Goal: Task Accomplishment & Management: Use online tool/utility

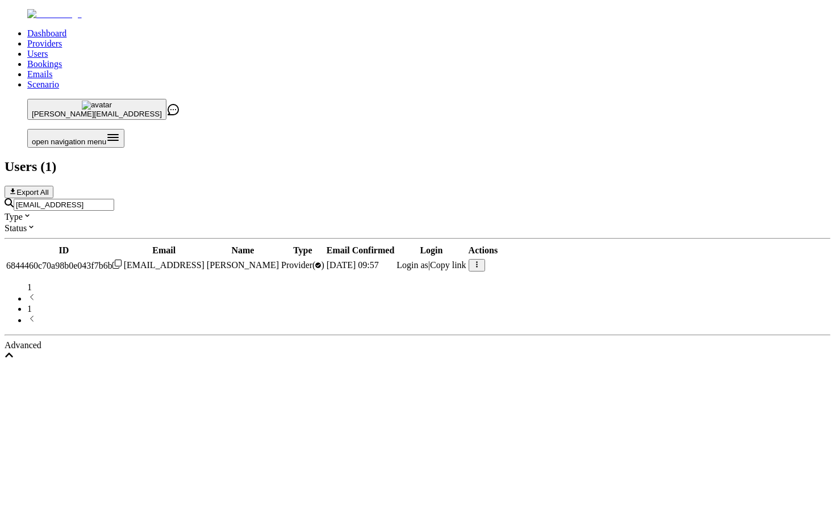
click at [290, 198] on div "[EMAIL_ADDRESS]" at bounding box center [417, 204] width 825 height 12
click at [114, 199] on input "[EMAIL_ADDRESS]" at bounding box center [64, 205] width 100 height 12
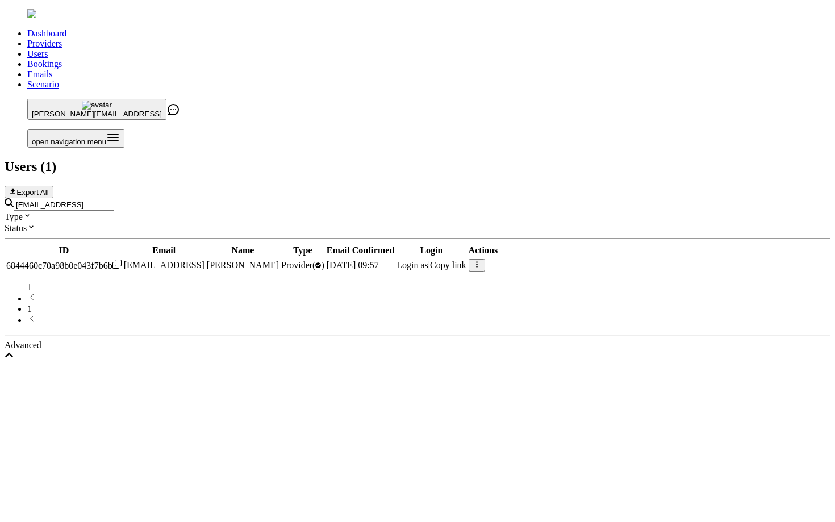
click at [114, 199] on input "[EMAIL_ADDRESS]" at bounding box center [64, 205] width 100 height 12
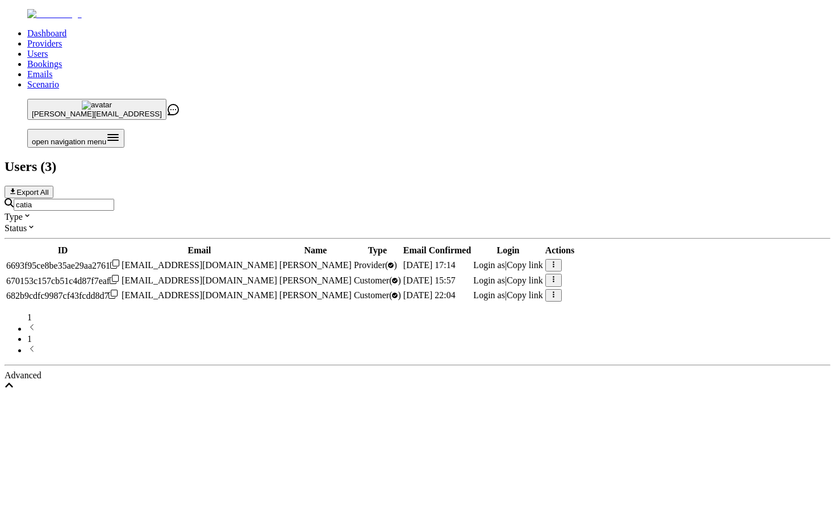
click at [505, 260] on span "Login as" at bounding box center [489, 265] width 32 height 10
click at [320, 198] on div "catia" at bounding box center [417, 204] width 825 height 12
click at [114, 199] on input "catia" at bounding box center [64, 205] width 100 height 12
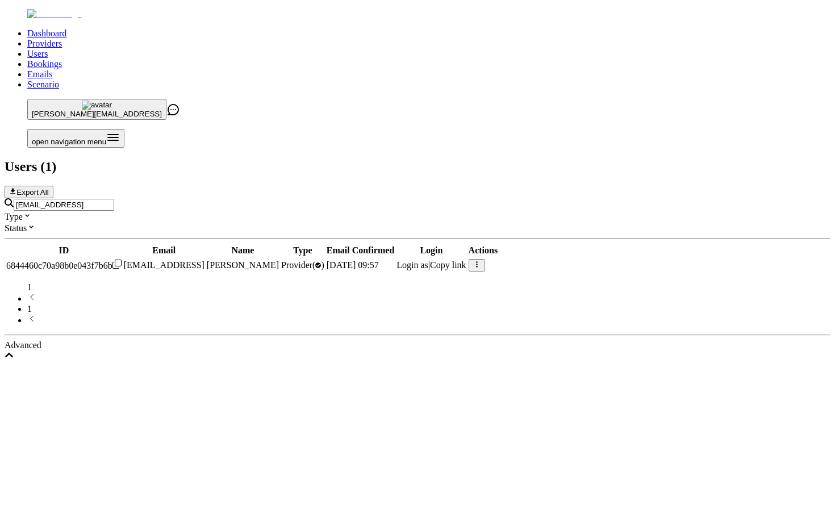
click at [428, 260] on span "Login as" at bounding box center [412, 265] width 32 height 10
click at [114, 199] on input "[EMAIL_ADDRESS]" at bounding box center [64, 205] width 100 height 12
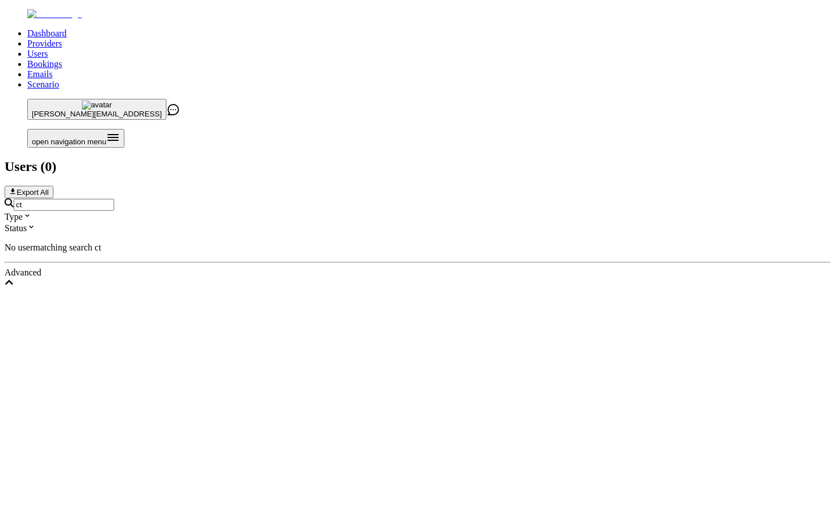
type input "c"
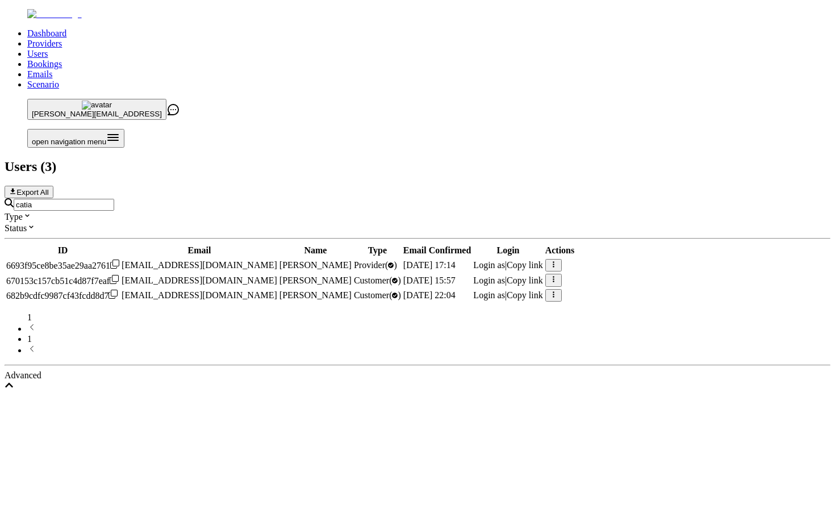
type input "catia"
click at [543, 258] on td "Login as | Copy link" at bounding box center [507, 265] width 70 height 14
click at [505, 260] on span "Login as" at bounding box center [489, 265] width 32 height 10
